Goal: Entertainment & Leisure: Consume media (video, audio)

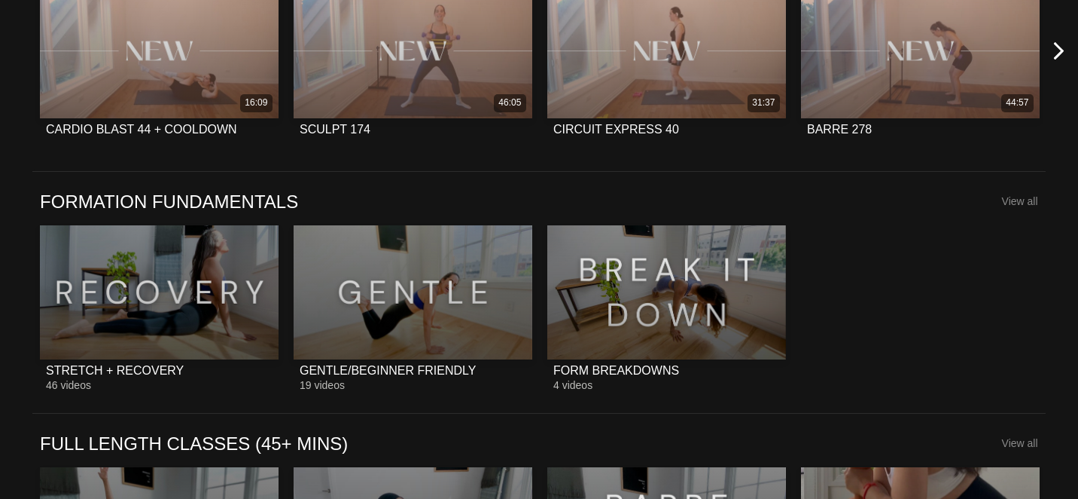
scroll to position [1042, 0]
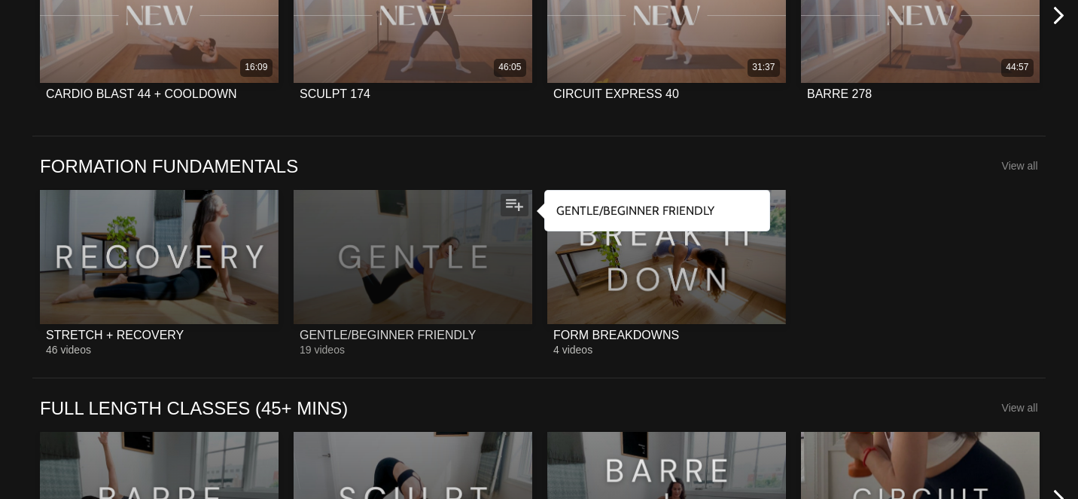
click at [381, 334] on div "GENTLE/BEGINNER FRIENDLY" at bounding box center [388, 335] width 176 height 14
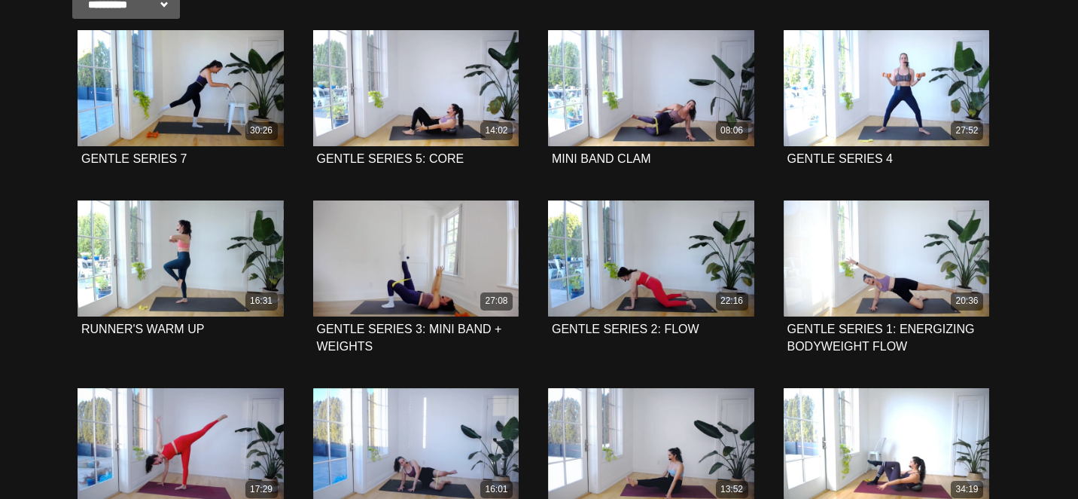
scroll to position [358, 0]
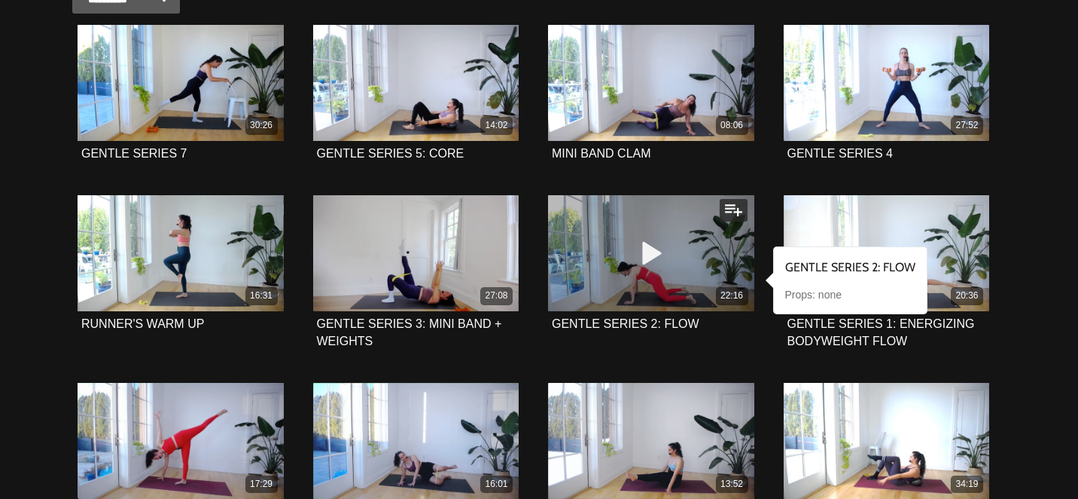
click at [578, 264] on div "22:16" at bounding box center [651, 253] width 206 height 116
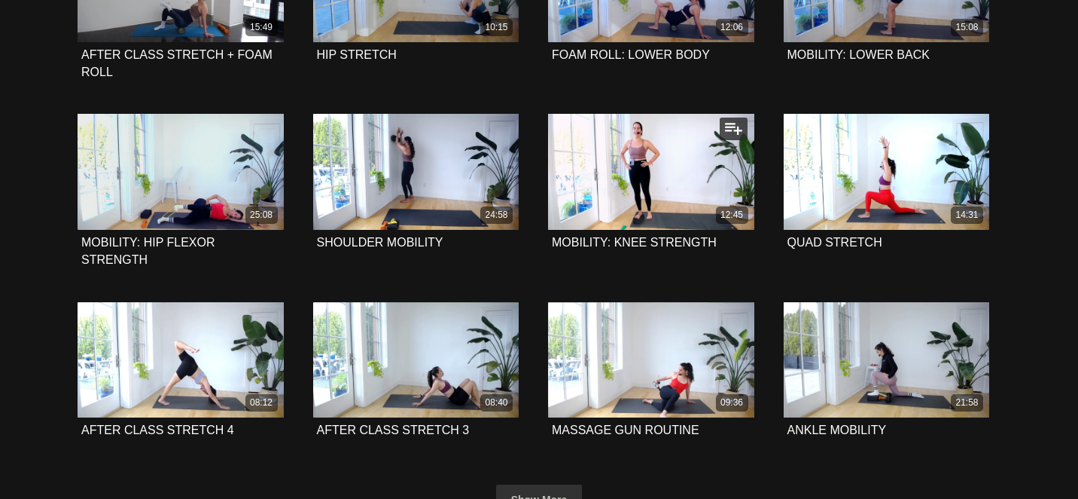
scroll to position [1115, 0]
